Goal: Task Accomplishment & Management: Use online tool/utility

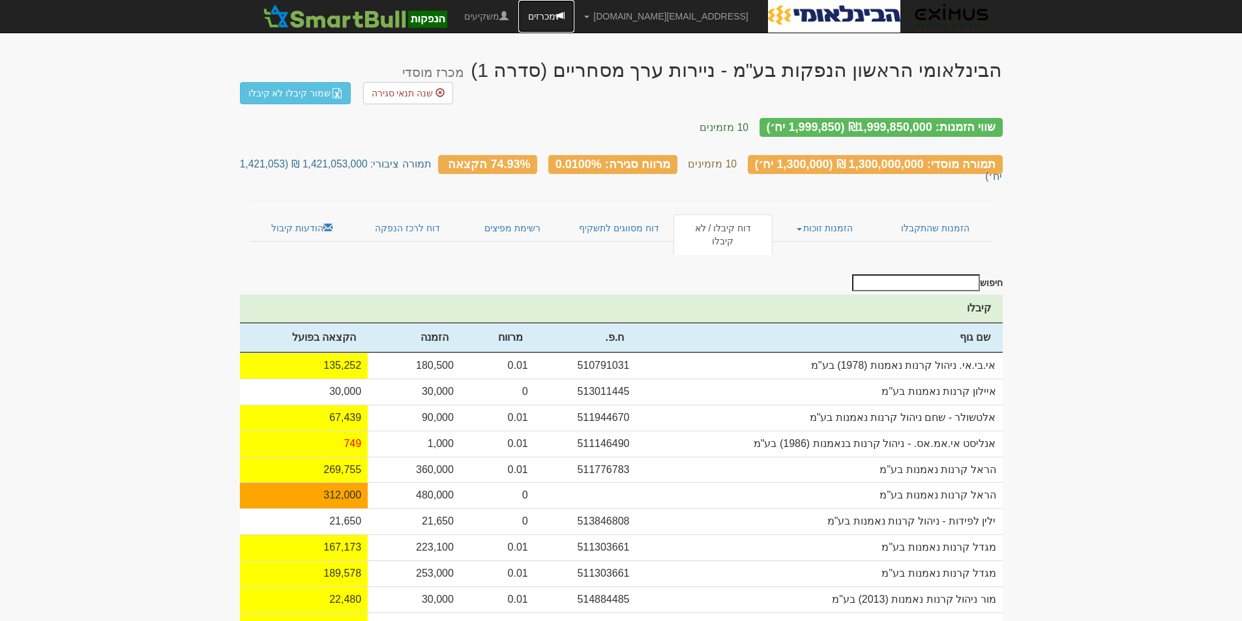
click at [574, 12] on link "מכרזים" at bounding box center [546, 16] width 56 height 33
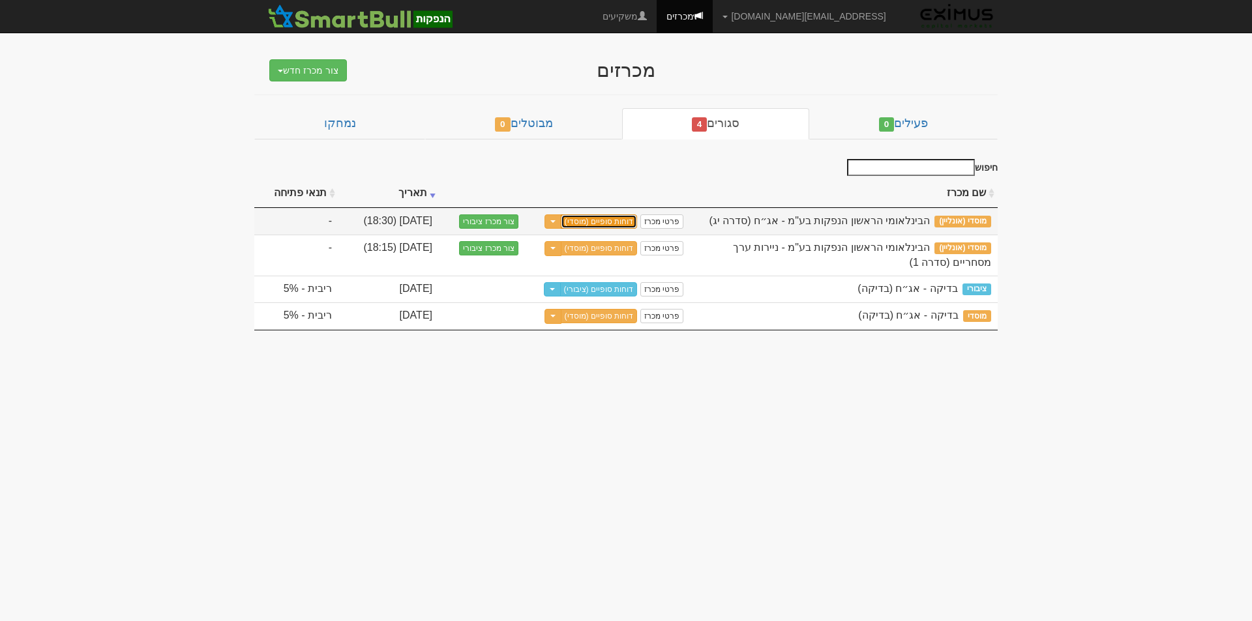
click at [611, 216] on link "דוחות סופיים (מוסדי)" at bounding box center [599, 221] width 77 height 14
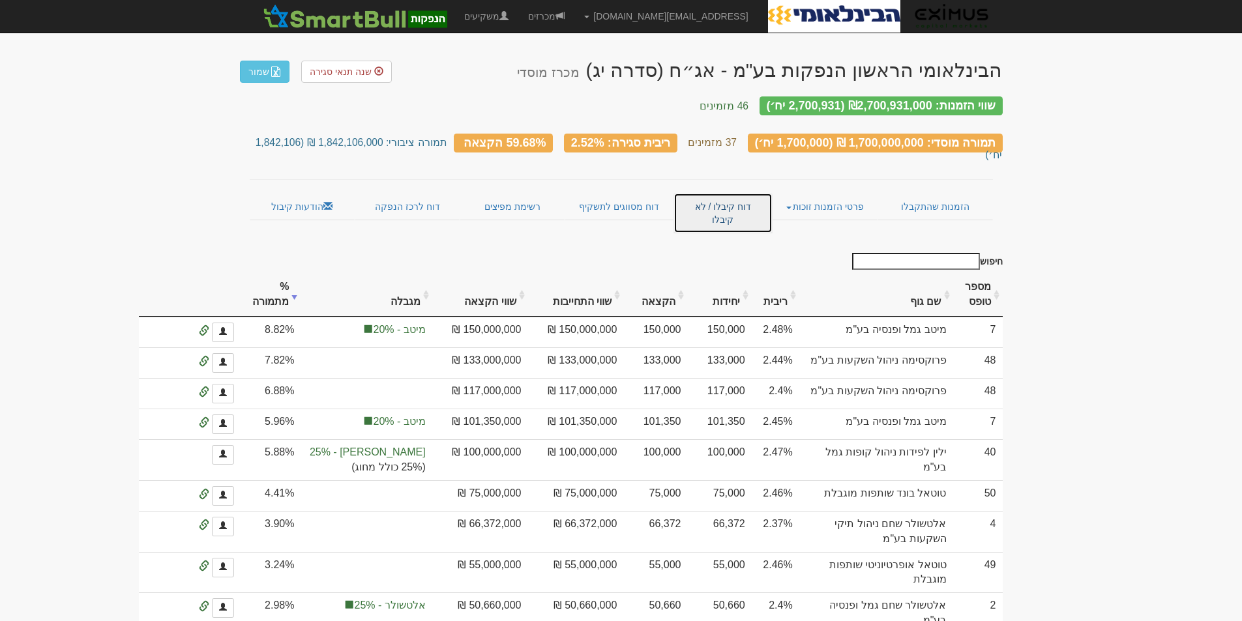
click at [750, 193] on link "דוח קיבלו / לא קיבלו" at bounding box center [722, 213] width 98 height 40
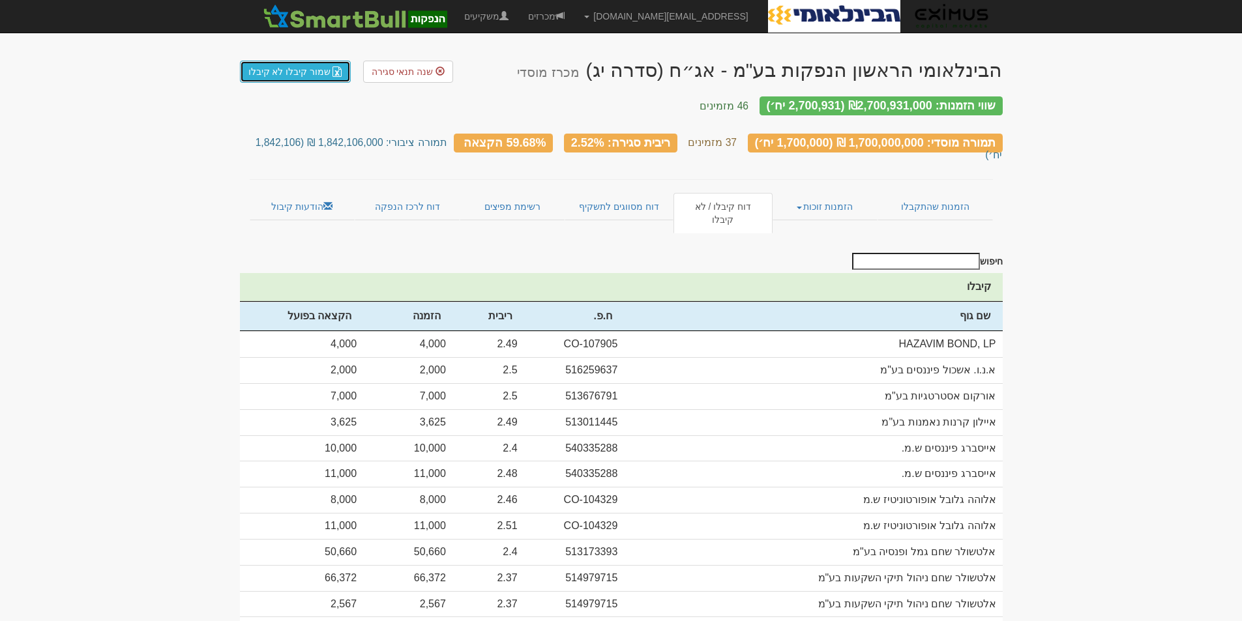
click at [282, 67] on link "שמור קיבלו לא קיבלו" at bounding box center [295, 72] width 111 height 22
